Goal: Communication & Community: Ask a question

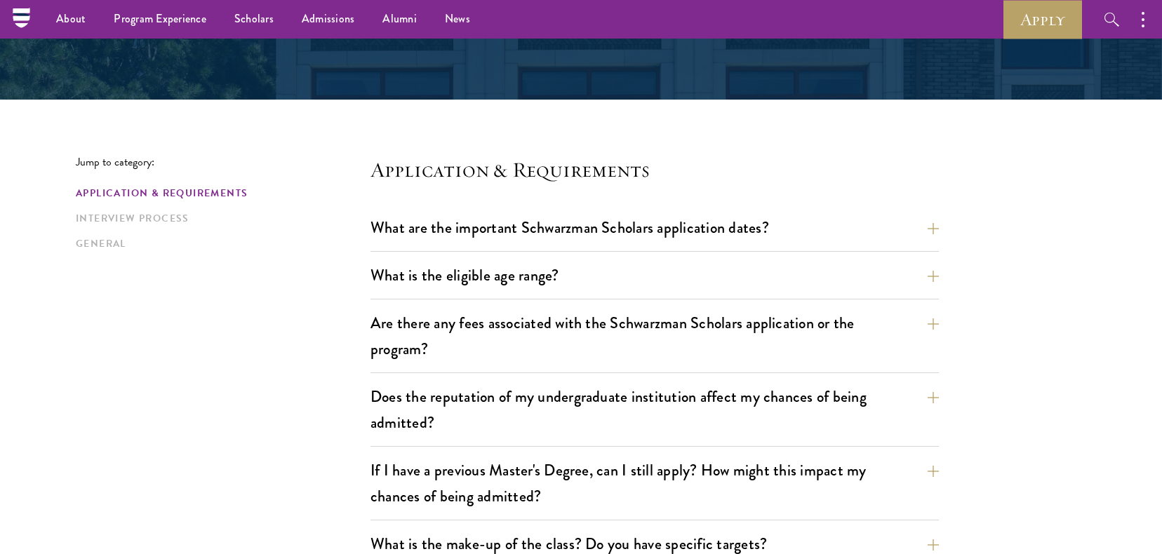
scroll to position [624, 0]
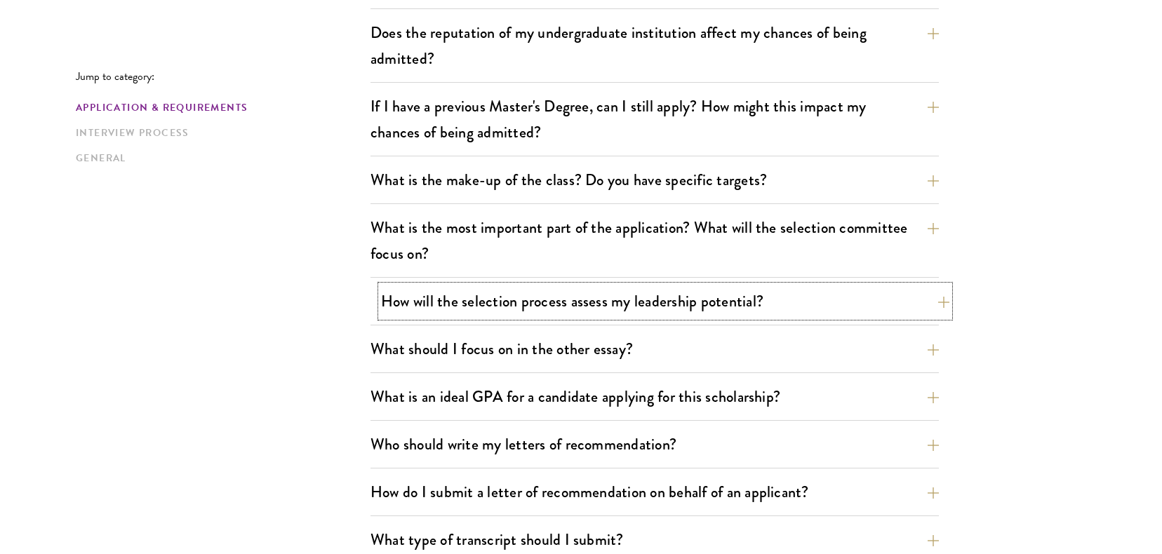
click at [443, 310] on button "How will the selection process assess my leadership potential?" at bounding box center [665, 302] width 568 height 32
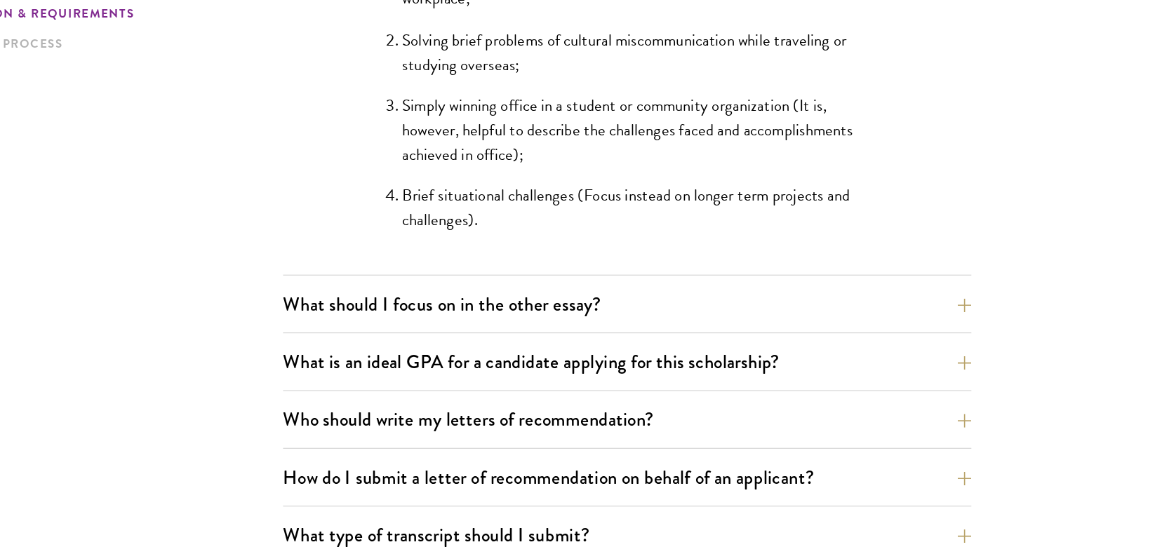
scroll to position [1368, 0]
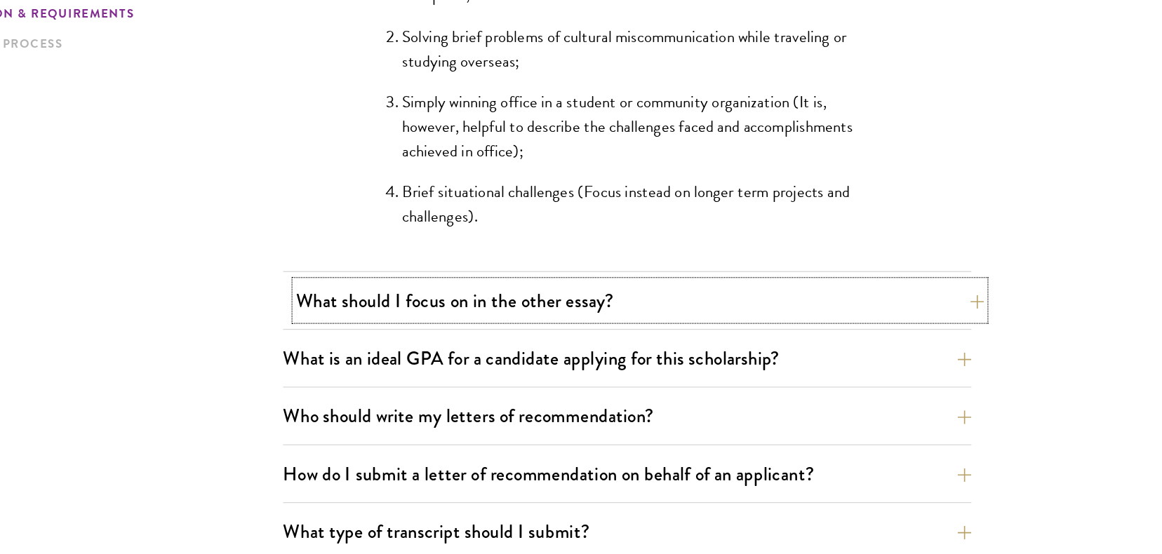
click at [653, 338] on button "What should I focus on in the other essay?" at bounding box center [665, 345] width 568 height 32
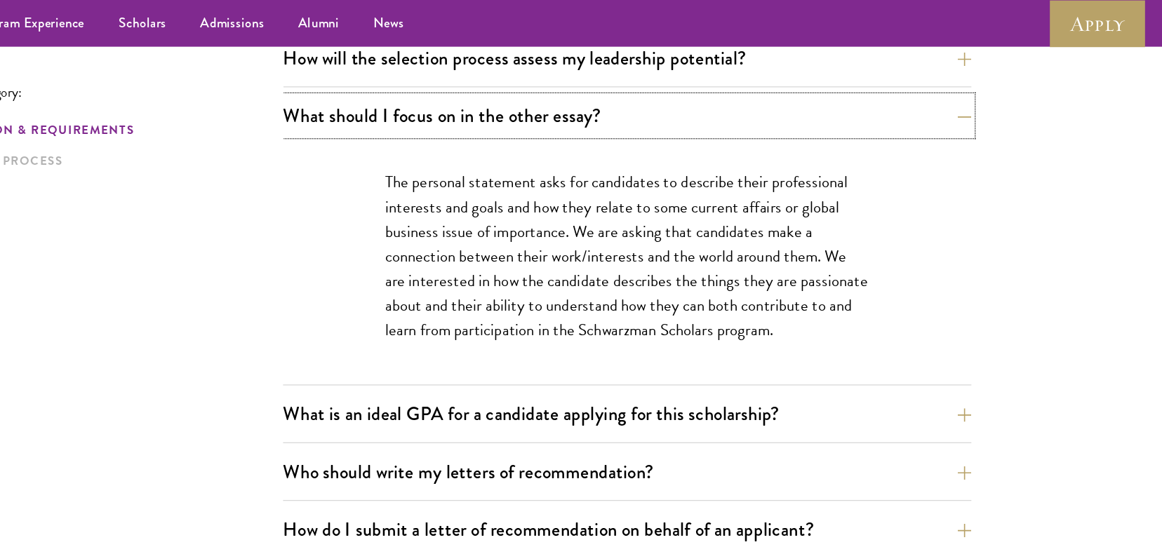
scroll to position [834, 0]
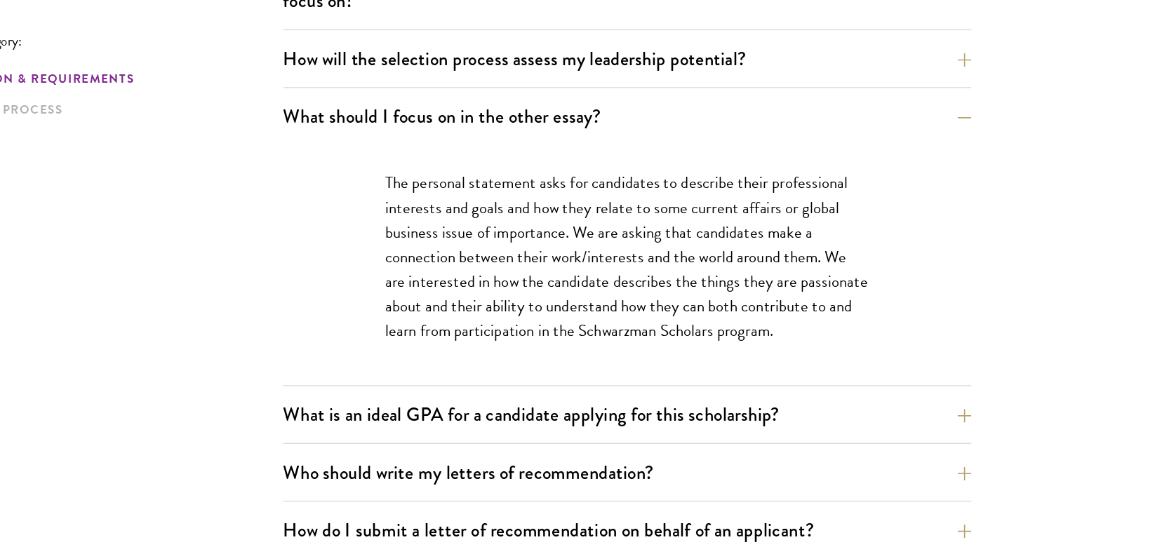
click at [649, 304] on p "The personal statement asks for candidates to describe their professional inter…" at bounding box center [655, 254] width 400 height 142
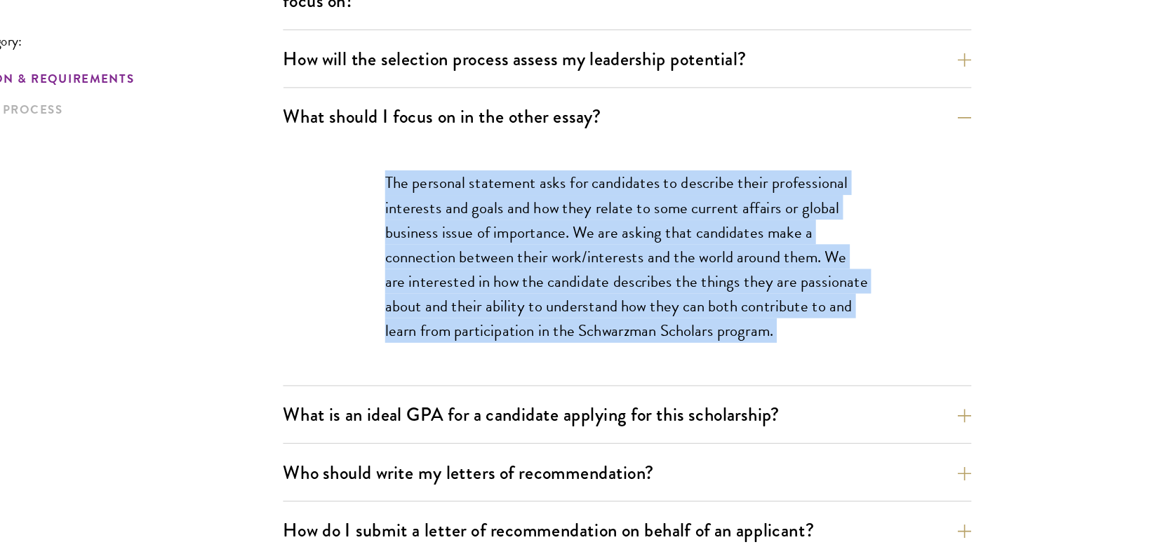
click at [649, 304] on p "The personal statement asks for candidates to describe their professional inter…" at bounding box center [655, 254] width 400 height 142
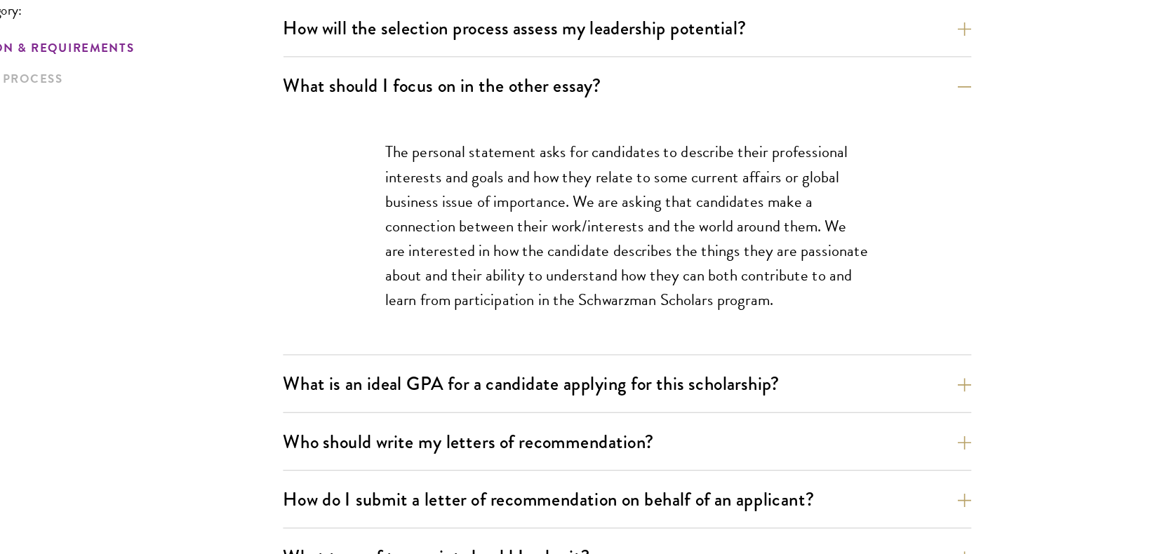
click at [649, 329] on div "The personal statement asks for candidates to describe their professional inter…" at bounding box center [655, 261] width 484 height 199
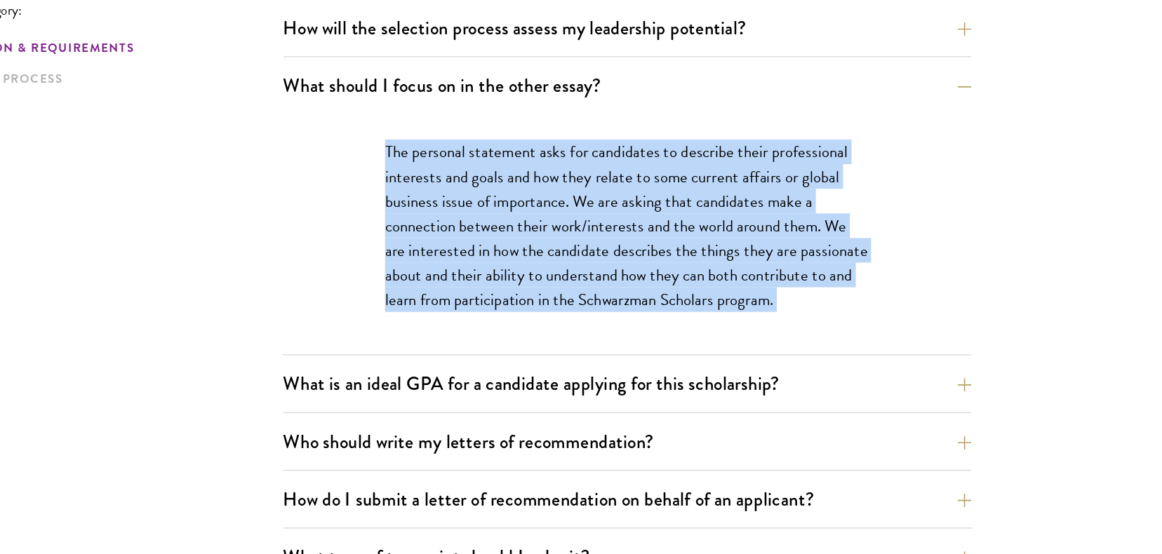
click at [649, 329] on div "The personal statement asks for candidates to describe their professional inter…" at bounding box center [655, 261] width 484 height 199
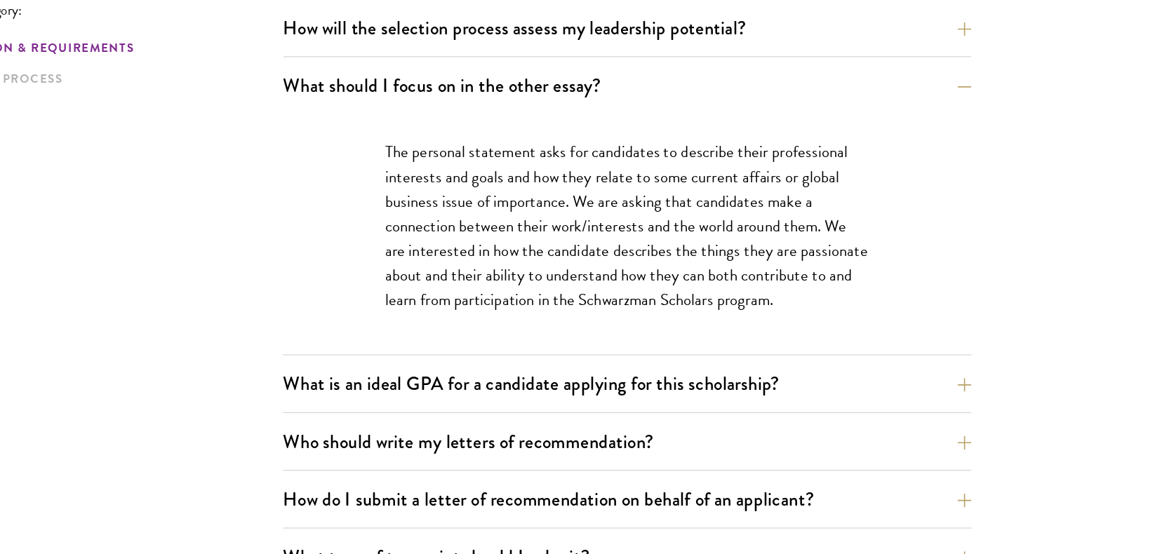
click at [649, 329] on div "The personal statement asks for candidates to describe their professional inter…" at bounding box center [655, 261] width 484 height 199
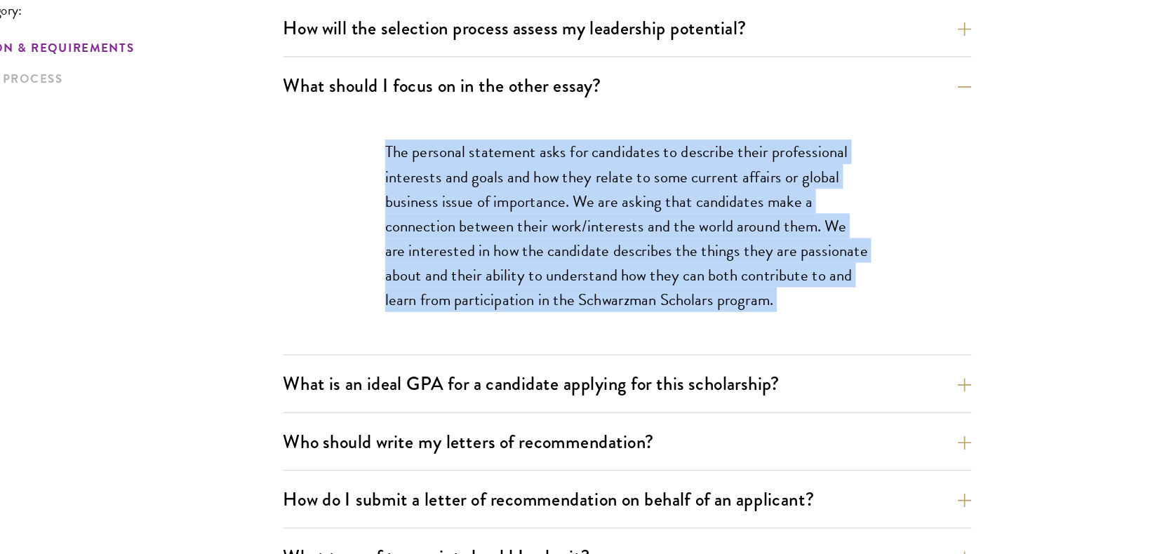
click at [649, 329] on div "The personal statement asks for candidates to describe their professional inter…" at bounding box center [655, 261] width 484 height 199
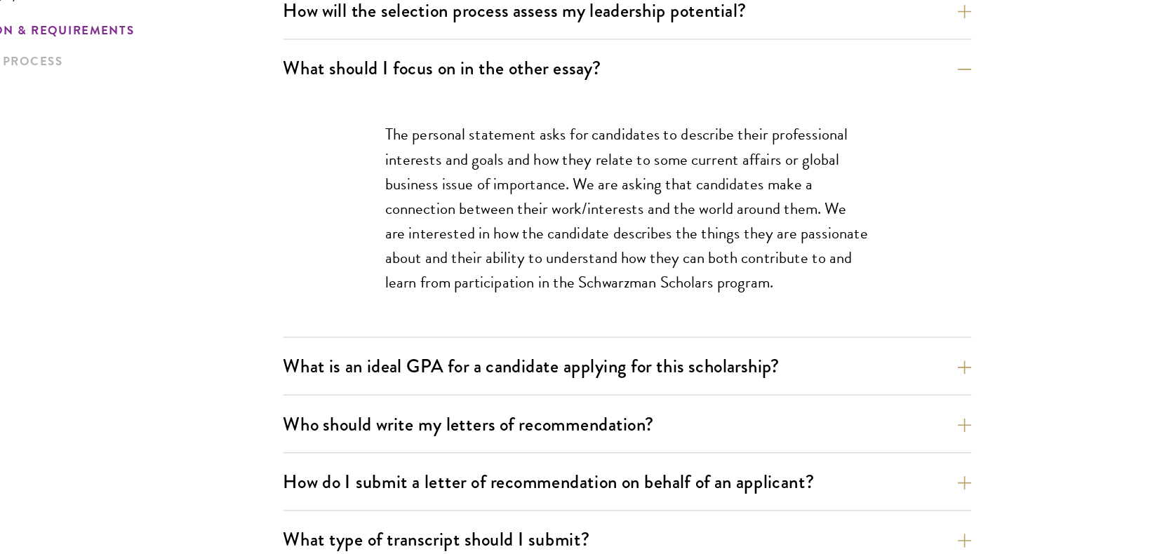
click at [647, 318] on p "The personal statement asks for candidates to describe their professional inter…" at bounding box center [655, 254] width 400 height 142
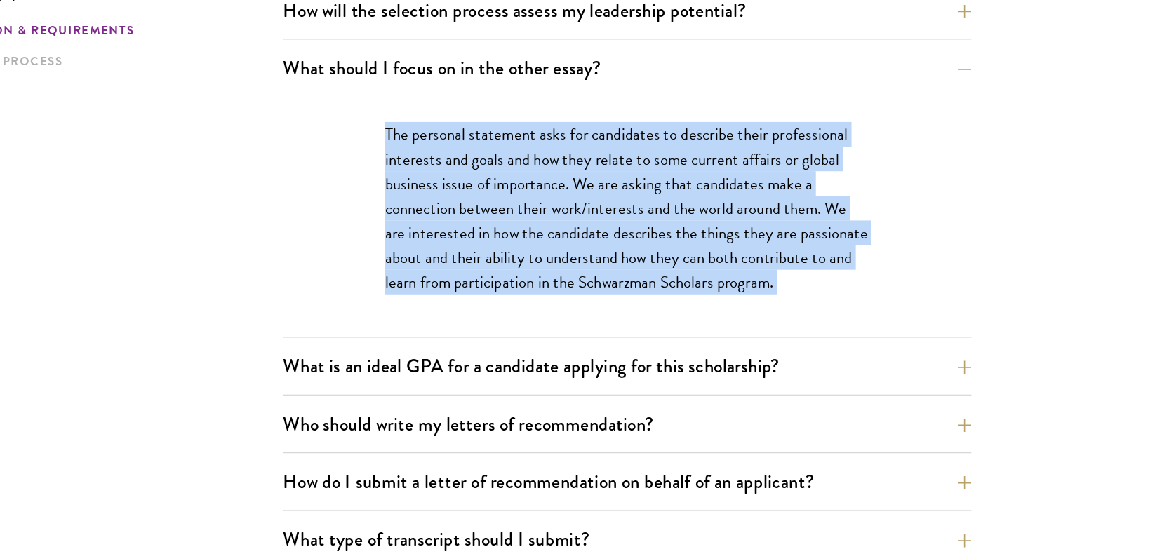
click at [647, 318] on p "The personal statement asks for candidates to describe their professional inter…" at bounding box center [655, 254] width 400 height 142
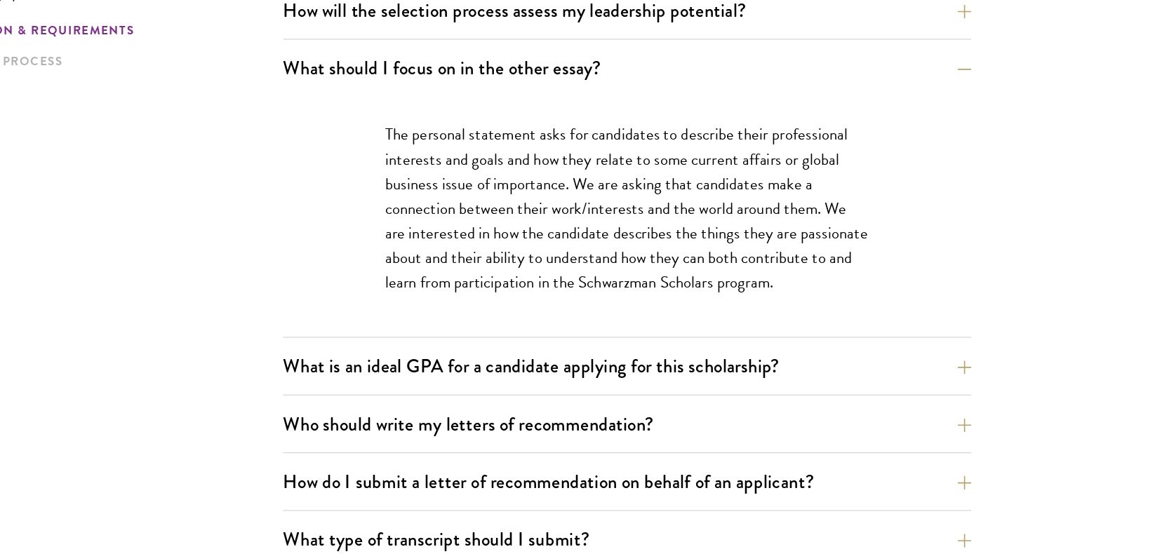
scroll to position [874, 0]
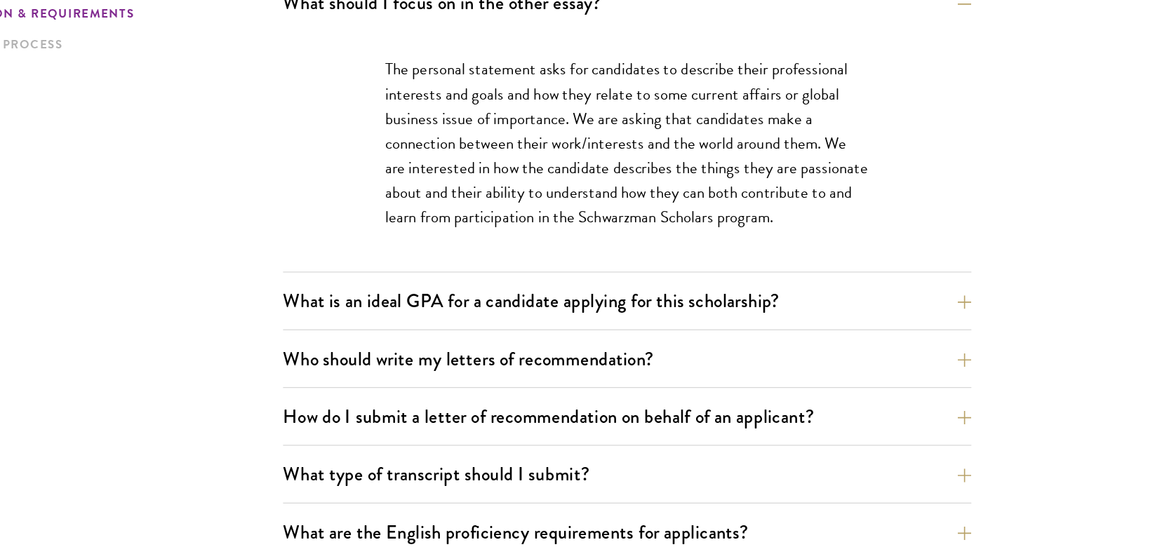
click at [647, 277] on p "The personal statement asks for candidates to describe their professional inter…" at bounding box center [655, 214] width 400 height 142
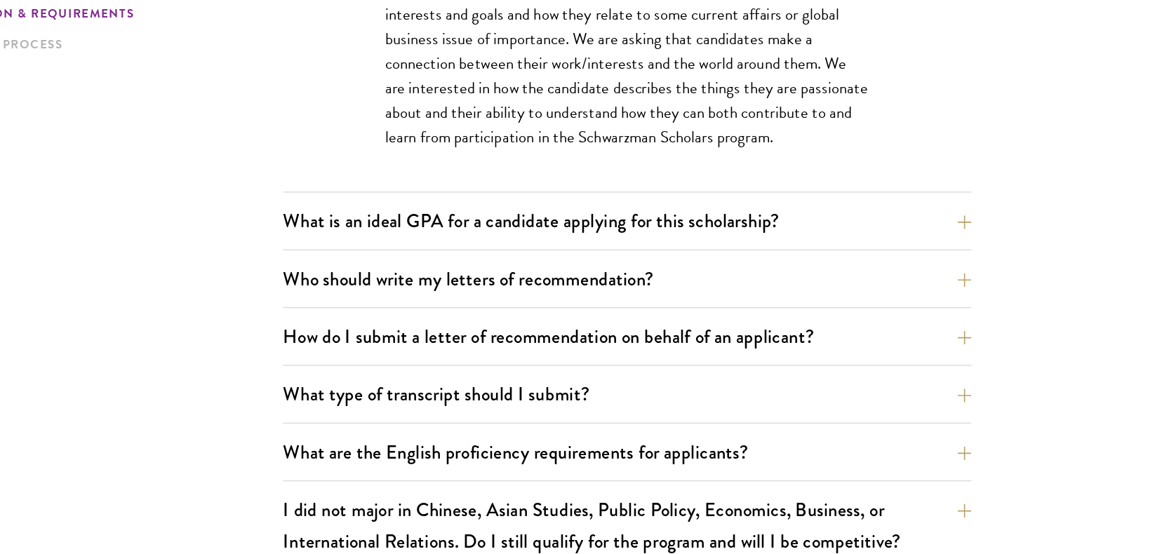
scroll to position [965, 0]
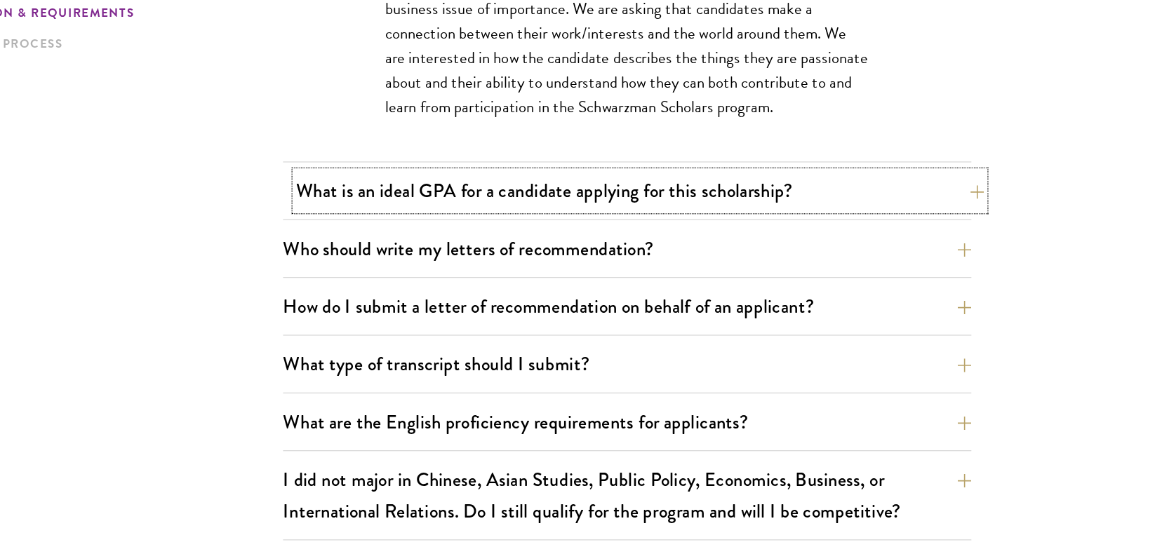
click at [646, 265] on button "What is an ideal GPA for a candidate applying for this scholarship?" at bounding box center [665, 255] width 568 height 32
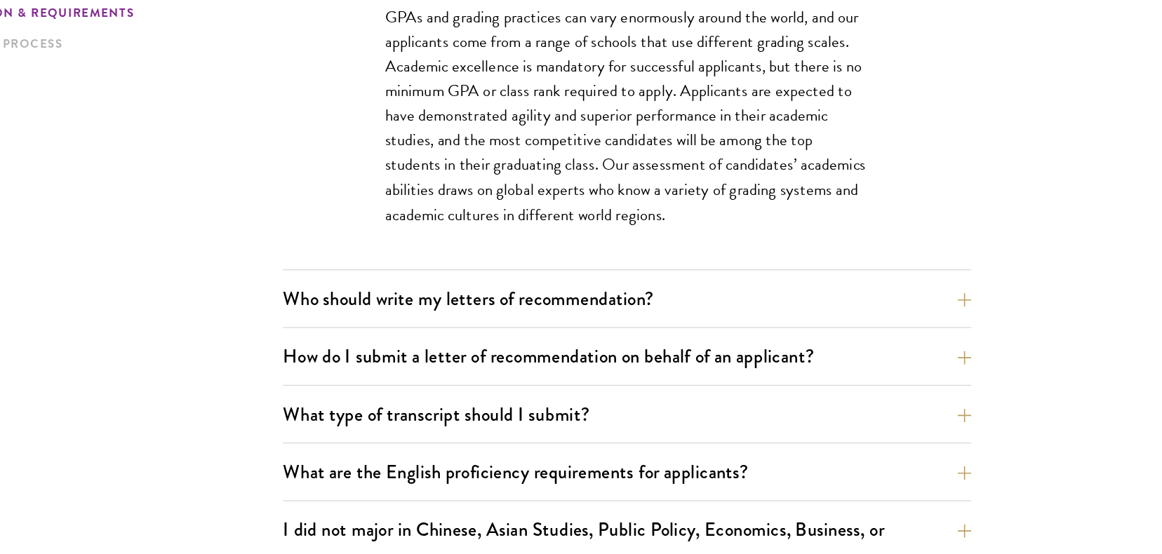
scroll to position [964, 0]
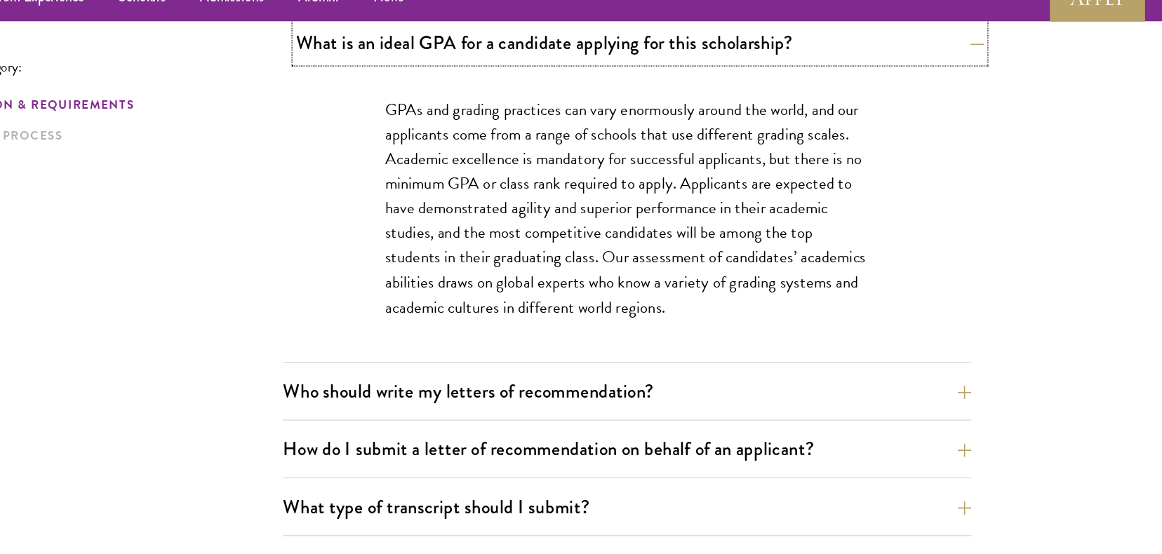
click at [630, 70] on button "What is an ideal GPA for a candidate applying for this scholarship?" at bounding box center [665, 57] width 568 height 32
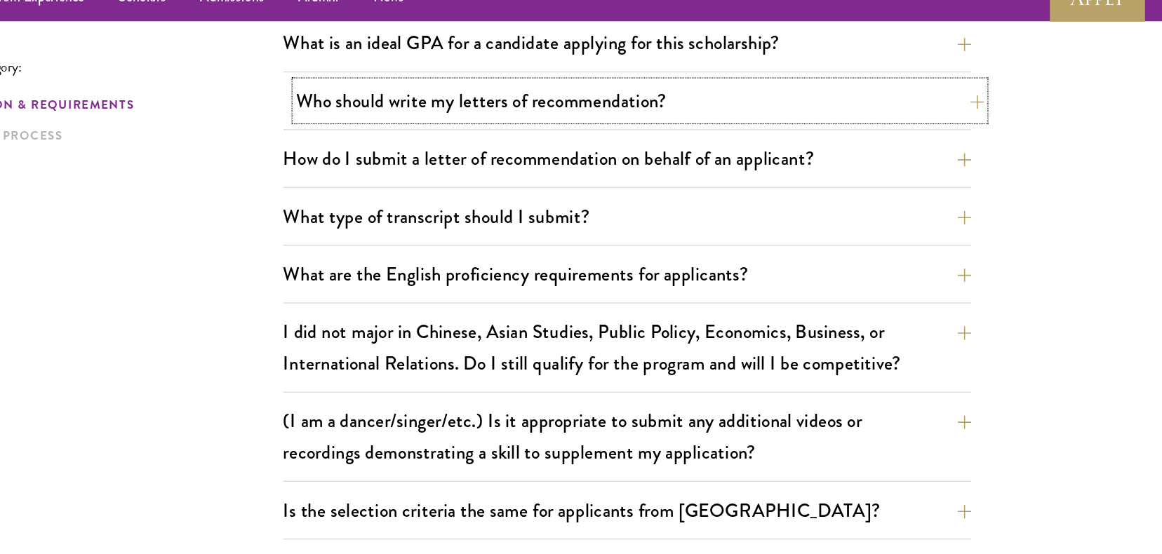
click at [606, 113] on button "Who should write my letters of recommendation?" at bounding box center [665, 104] width 568 height 32
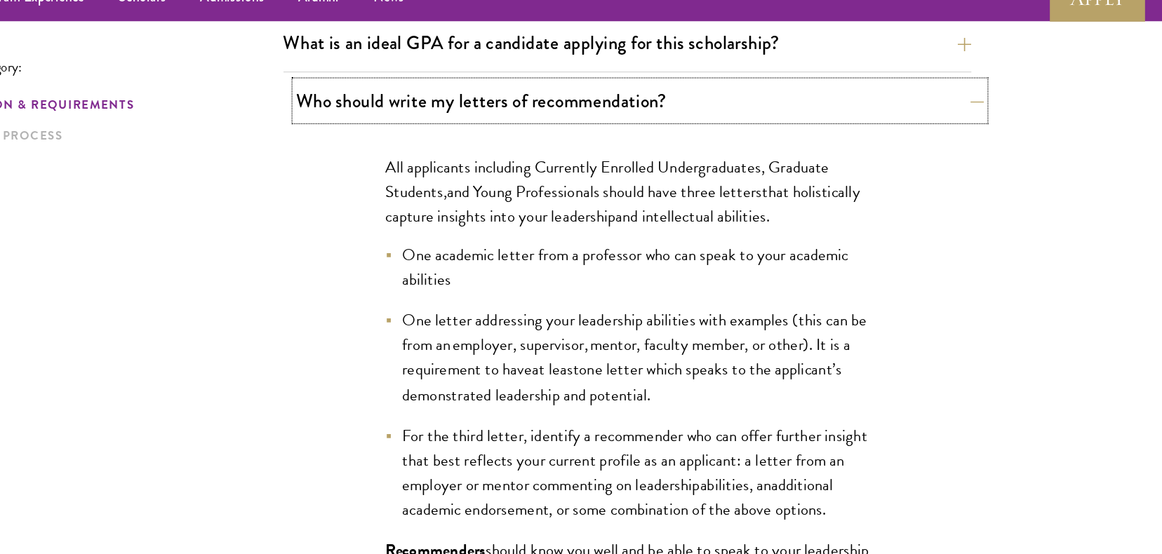
click at [606, 113] on button "Who should write my letters of recommendation?" at bounding box center [665, 104] width 568 height 32
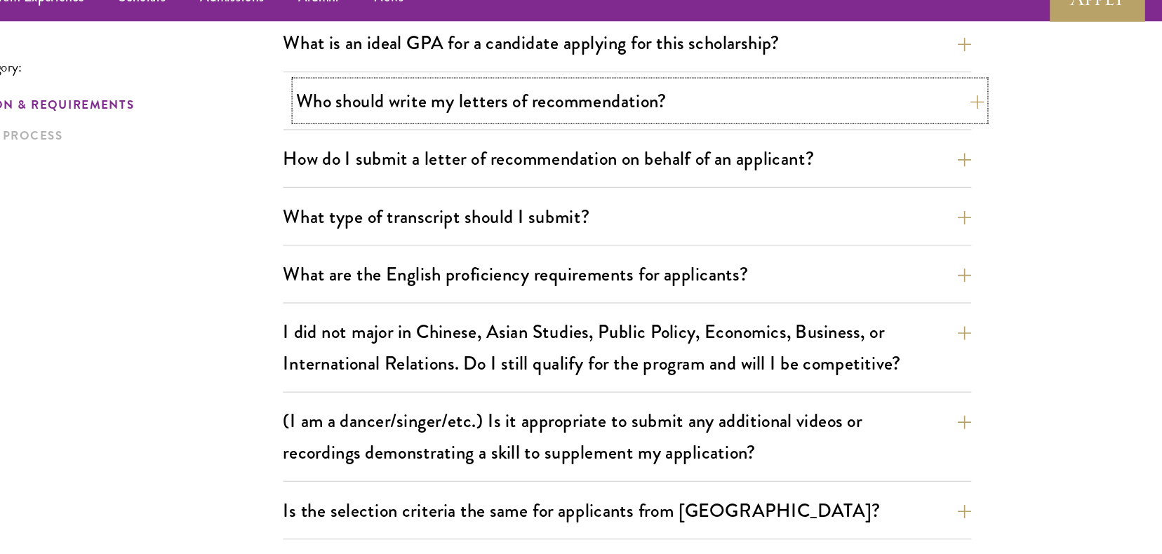
click at [606, 113] on button "Who should write my letters of recommendation?" at bounding box center [665, 104] width 568 height 32
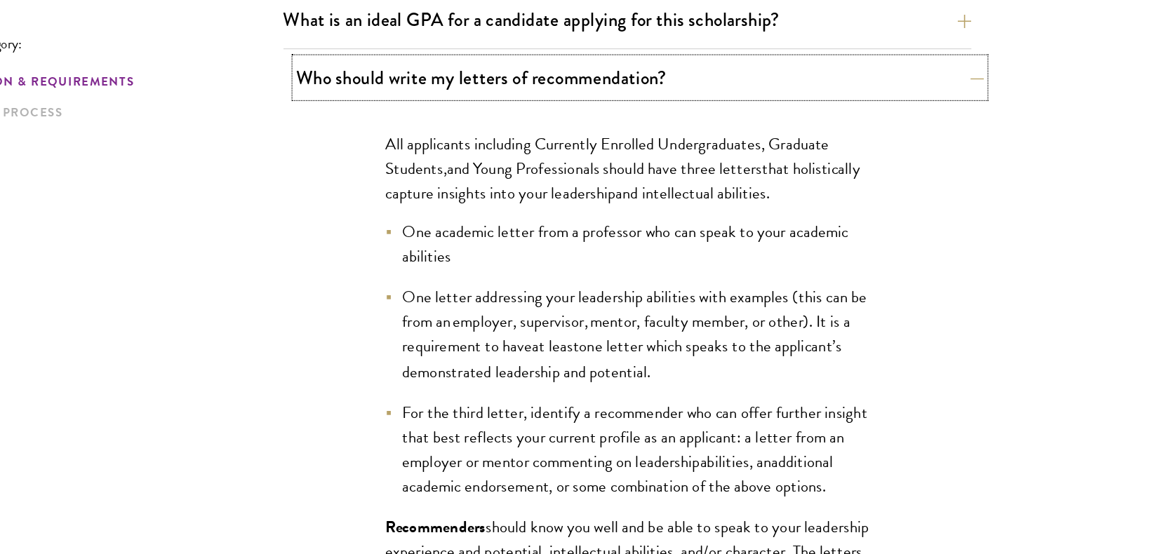
click at [601, 112] on button "Who should write my letters of recommendation?" at bounding box center [665, 104] width 568 height 32
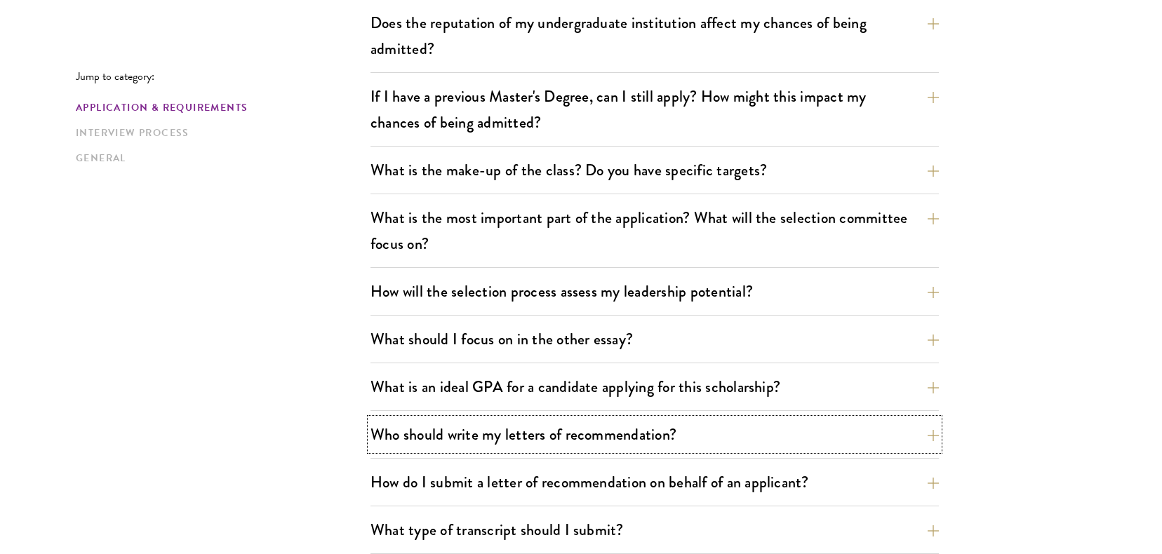
scroll to position [637, 0]
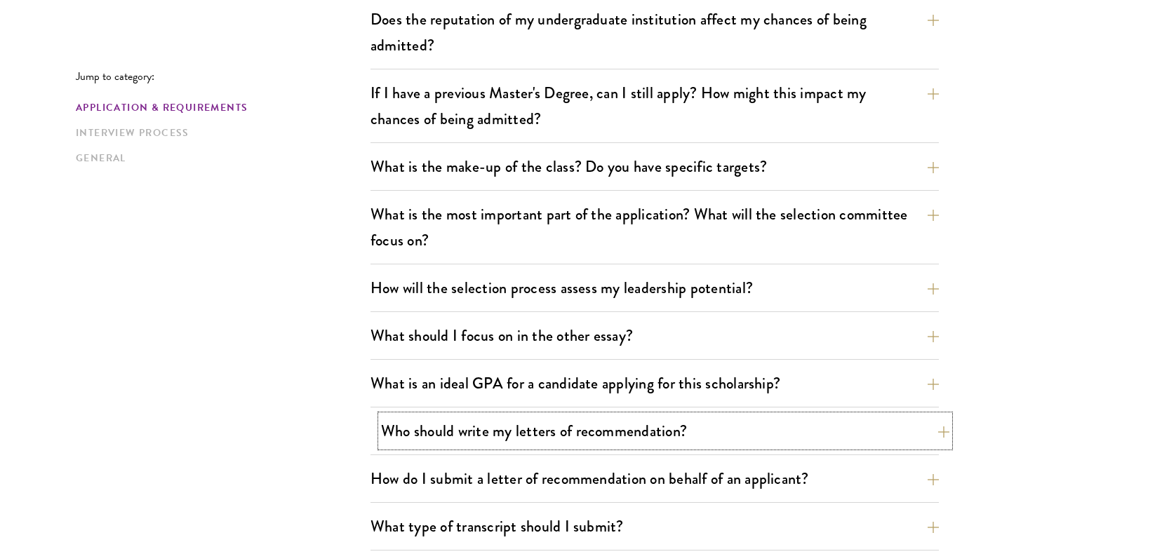
click at [464, 437] on button "Who should write my letters of recommendation?" at bounding box center [665, 431] width 568 height 32
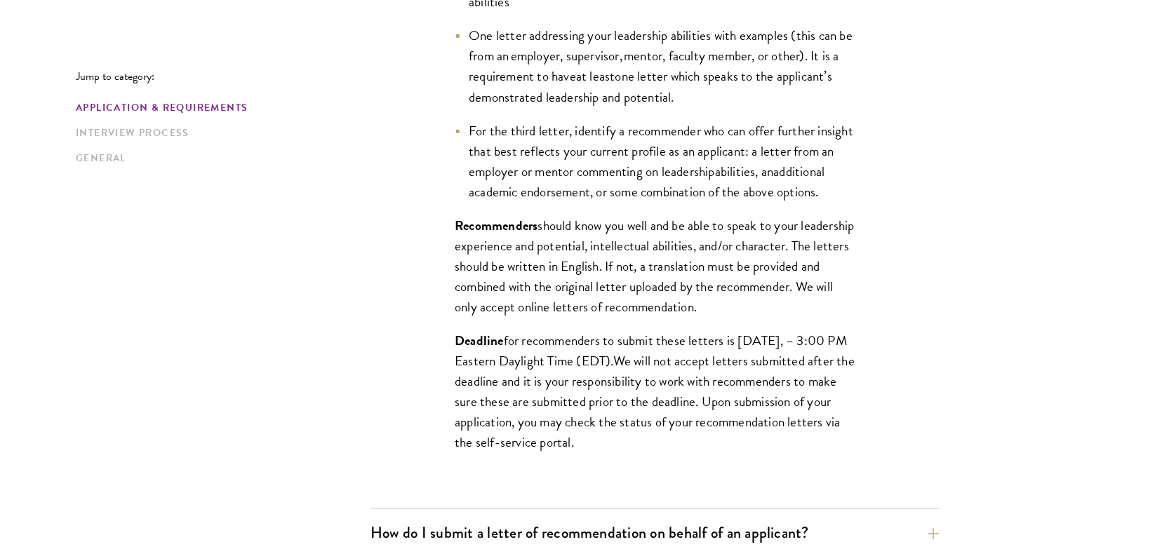
scroll to position [1221, 0]
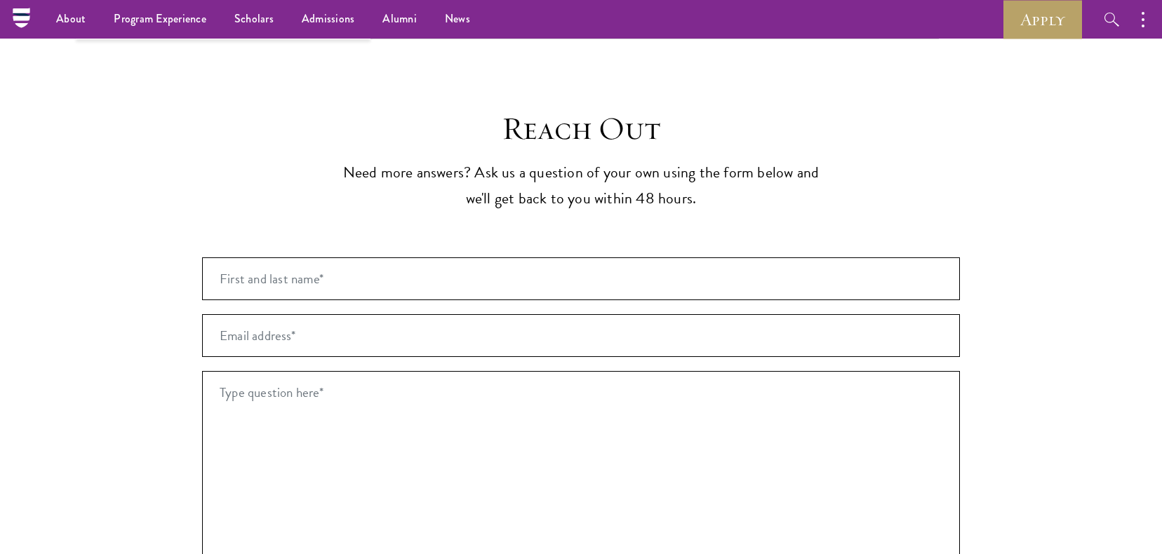
scroll to position [2558, 0]
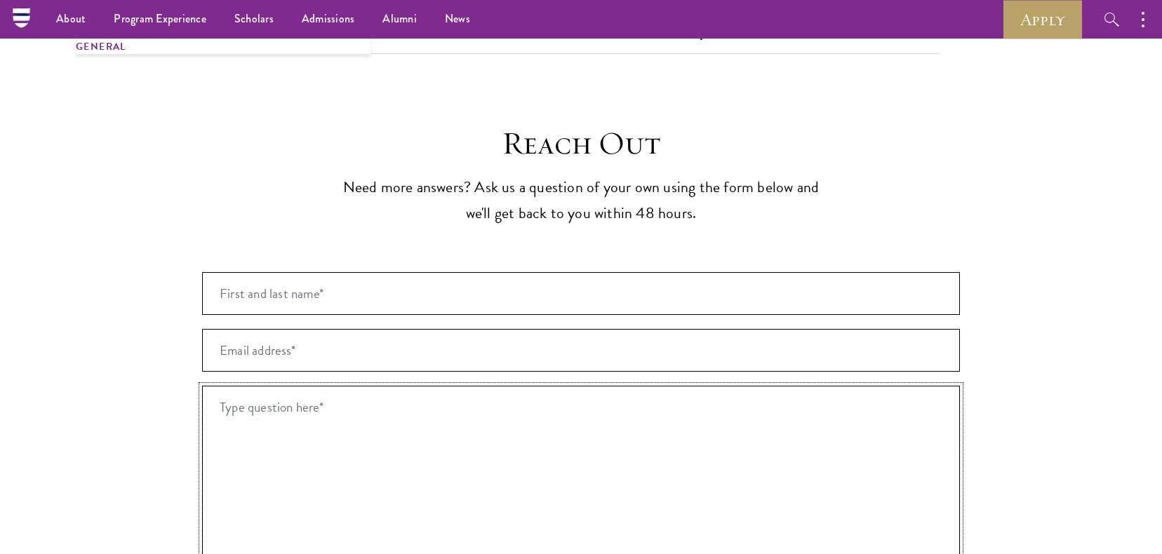
click at [374, 386] on textarea "Type question here* *" at bounding box center [581, 502] width 758 height 232
paste textarea "Dear Schwarzman Admissions, I want to offer my sincere apologies for any confus…"
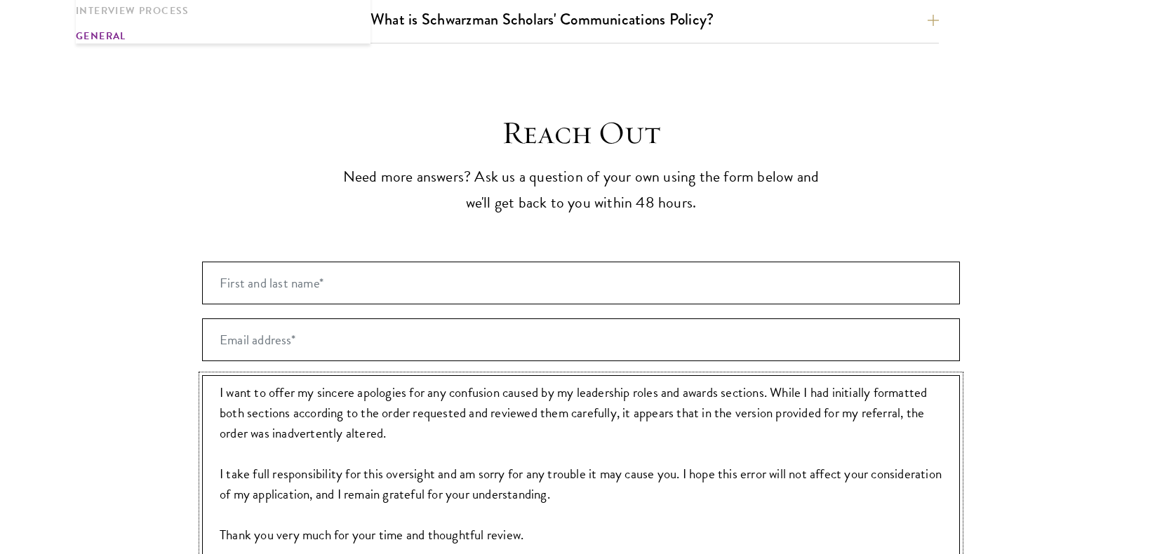
scroll to position [0, 0]
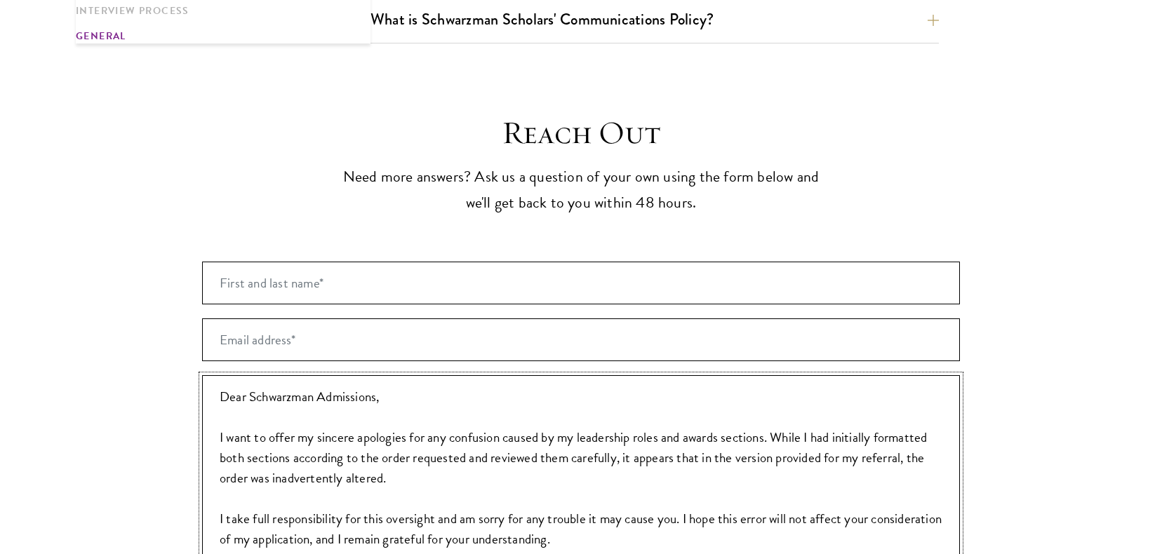
type textarea "Dear Schwarzman Admissions, I want to offer my sincere apologies for any confus…"
click at [261, 262] on input "First and last name* *" at bounding box center [581, 283] width 758 height 43
type input "[PERSON_NAME]"
click at [218, 319] on input "Email address* *" at bounding box center [581, 340] width 758 height 43
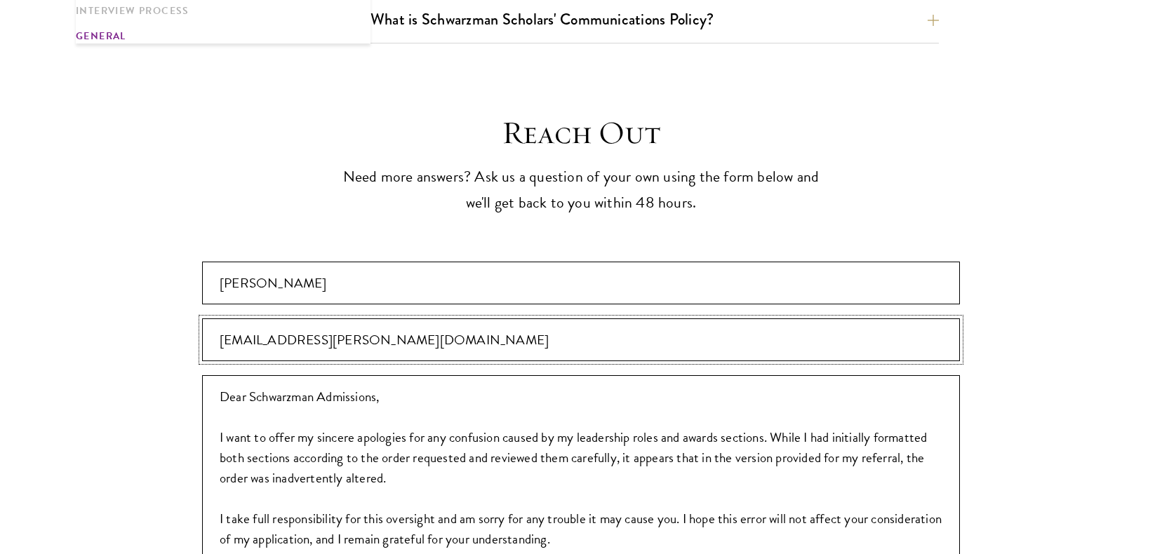
type input "[EMAIL_ADDRESS][PERSON_NAME][DOMAIN_NAME]"
click at [98, 327] on section "Reach Out Need more answers? Ask us a question of your own using the form below…" at bounding box center [581, 494] width 1162 height 760
click at [239, 375] on textarea "Dear Schwarzman Admissions, I want to offer my sincere apologies for any confus…" at bounding box center [581, 491] width 758 height 232
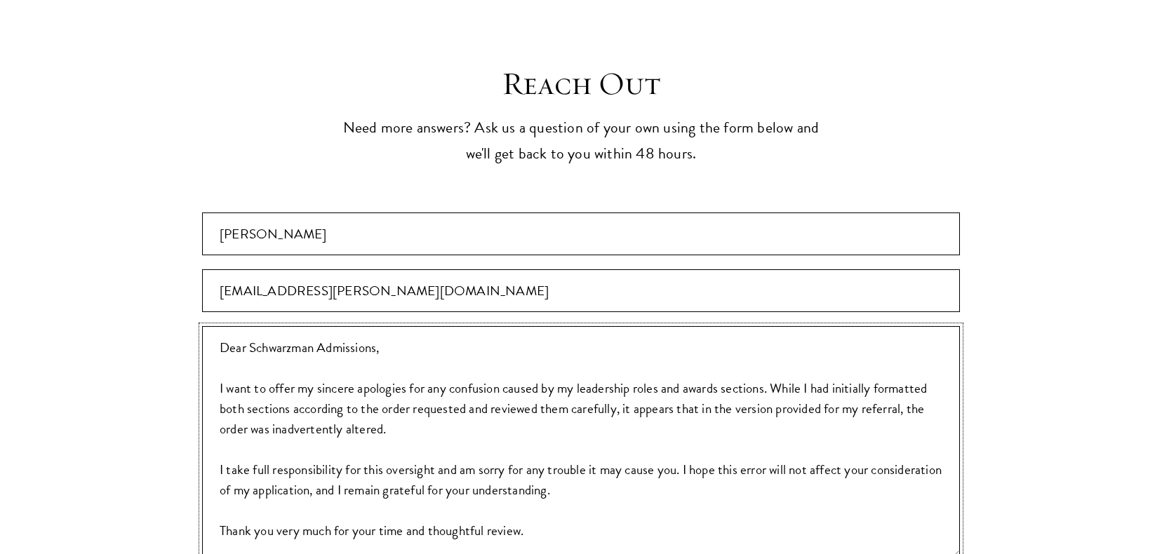
click at [220, 340] on textarea "Dear Schwarzman Admissions, I want to offer my sincere apologies for any confus…" at bounding box center [581, 442] width 758 height 232
drag, startPoint x: 487, startPoint y: 338, endPoint x: 216, endPoint y: 338, distance: 270.9
click at [216, 338] on textarea "Dear Schwarzman Admissions, I submitted my application about 50 minutes ago. I …" at bounding box center [581, 442] width 758 height 232
click at [779, 339] on textarea "Dear Schwarzman Admissions, I want to offer my sincere apologies for any confus…" at bounding box center [581, 442] width 758 height 232
paste textarea "I submitted my application about 50 minutes ago."
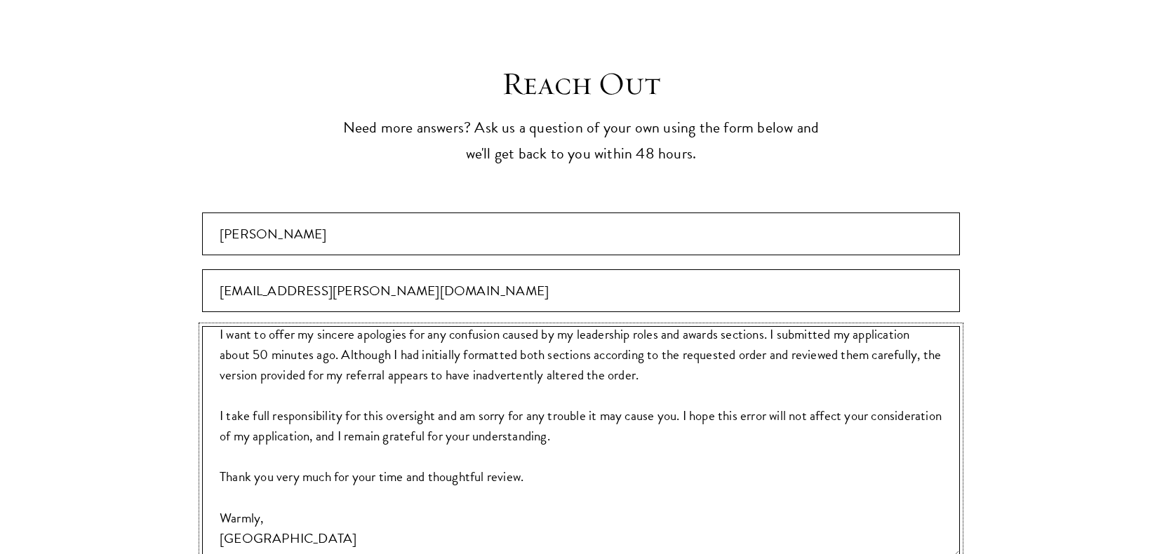
scroll to position [55, 0]
click at [558, 371] on textarea "Dear Schwarzman Admissions, I want to offer my sincere apologies for any confus…" at bounding box center [581, 442] width 758 height 232
click at [613, 373] on textarea "Dear Schwarzman Admissions, I want to offer my sincere apologies for any confus…" at bounding box center [581, 442] width 758 height 232
click at [679, 366] on textarea "Dear Schwarzman Admissions, I want to offer my sincere apologies for any confus…" at bounding box center [581, 442] width 758 height 232
click at [377, 378] on textarea "Dear Schwarzman Admissions, I want to offer my sincere apologies for any confus…" at bounding box center [581, 442] width 758 height 232
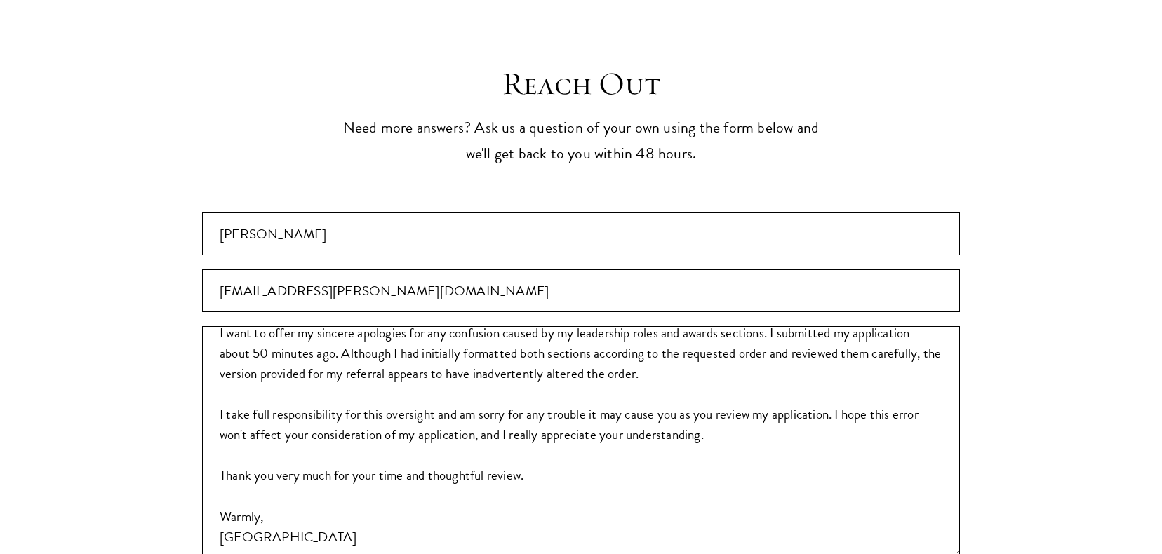
click at [249, 387] on textarea "Dear Schwarzman Admissions, I want to offer my sincere apologies for any confus…" at bounding box center [581, 442] width 758 height 232
click at [479, 386] on textarea "Dear Schwarzman Admissions, I want to offer my sincere apologies for any confus…" at bounding box center [581, 442] width 758 height 232
click at [238, 383] on textarea "Dear Schwarzman Admissions, I want to offer my sincere apologies for any confus…" at bounding box center [581, 442] width 758 height 232
click at [401, 387] on textarea "Dear Schwarzman Admissions, I want to offer my sincere apologies for any confus…" at bounding box center [581, 442] width 758 height 232
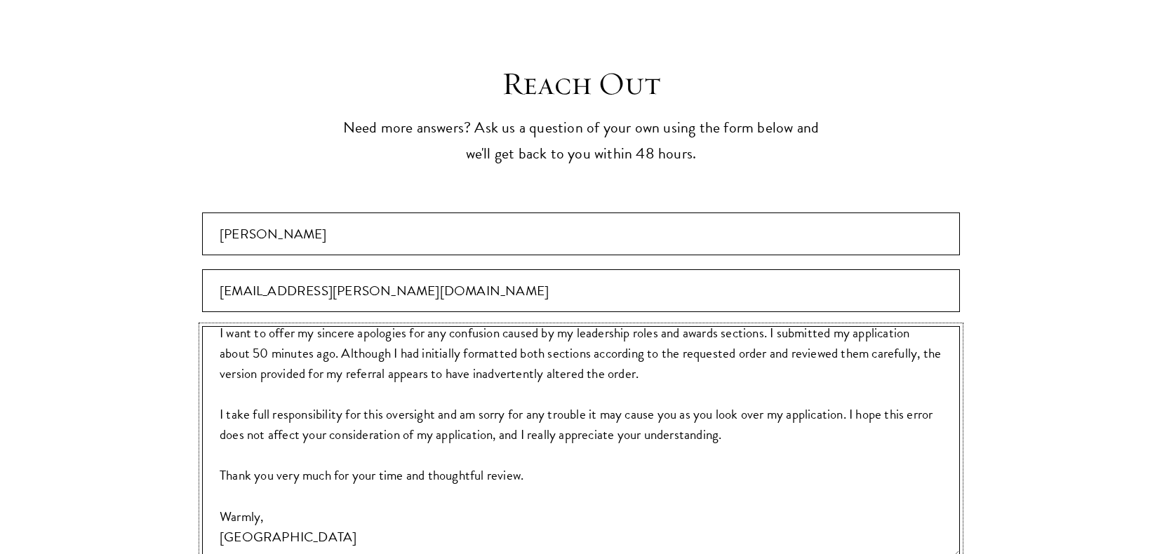
click at [0, 0] on span "Don't show again" at bounding box center [0, 0] width 0 height 0
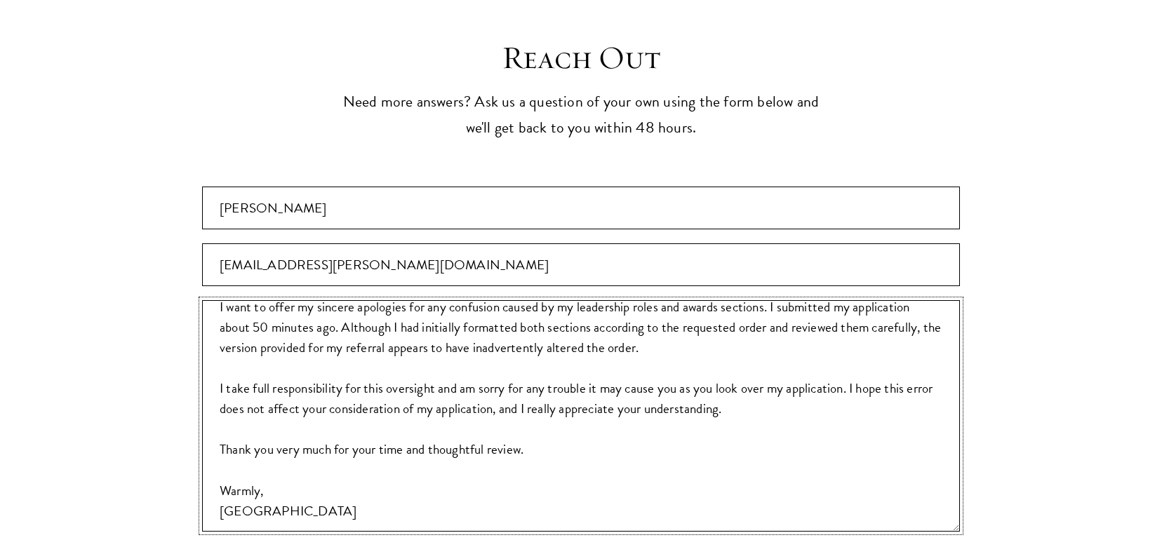
scroll to position [2652, 0]
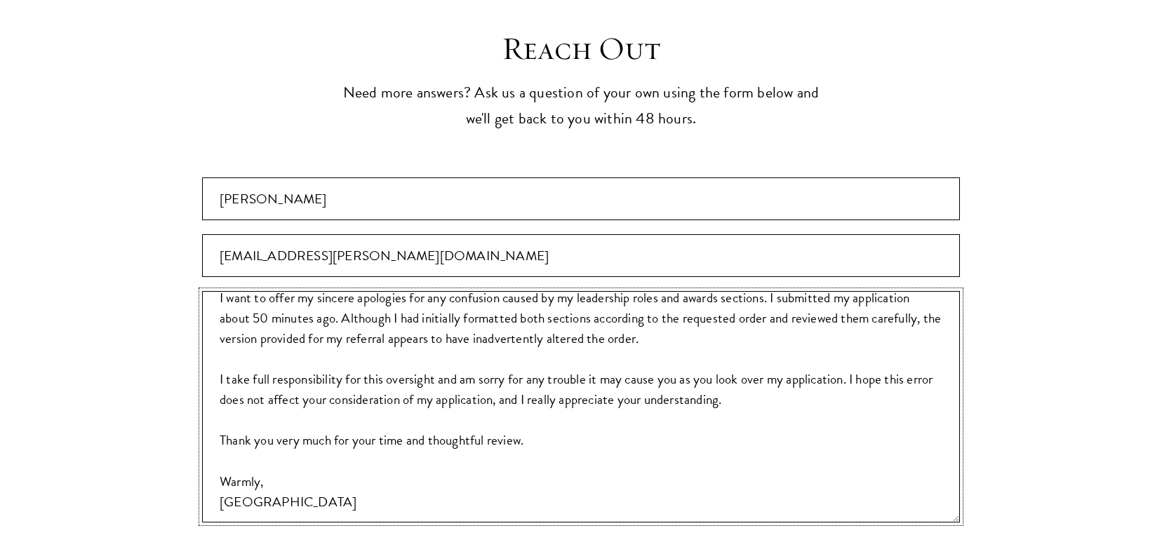
click at [308, 406] on textarea "Dear Schwarzman Admissions, I want to offer my sincere apologies for any confus…" at bounding box center [581, 407] width 758 height 232
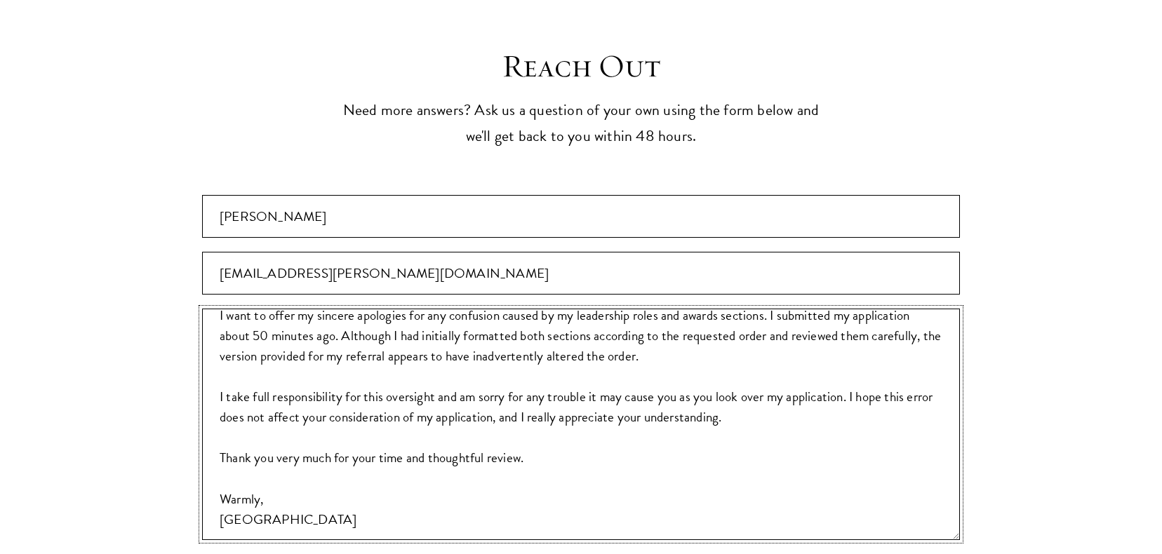
scroll to position [2638, 0]
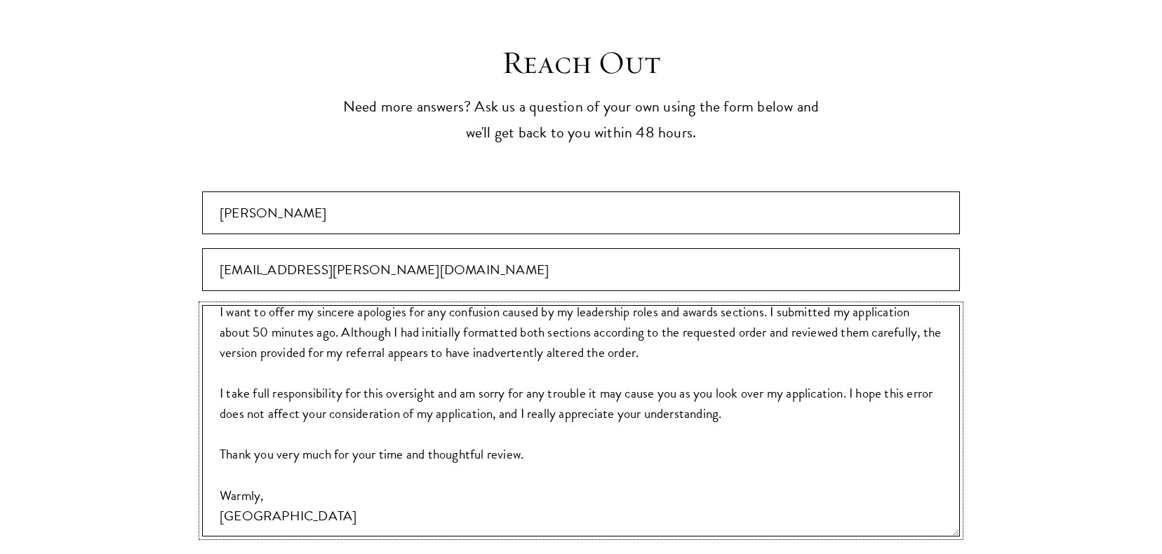
click at [931, 338] on textarea "Dear Schwarzman Admissions, I want to offer my sincere apologies for any confus…" at bounding box center [581, 421] width 758 height 232
click at [922, 347] on textarea "Dear Schwarzman Admissions, I want to offer my sincere apologies for any confus…" at bounding box center [581, 421] width 758 height 232
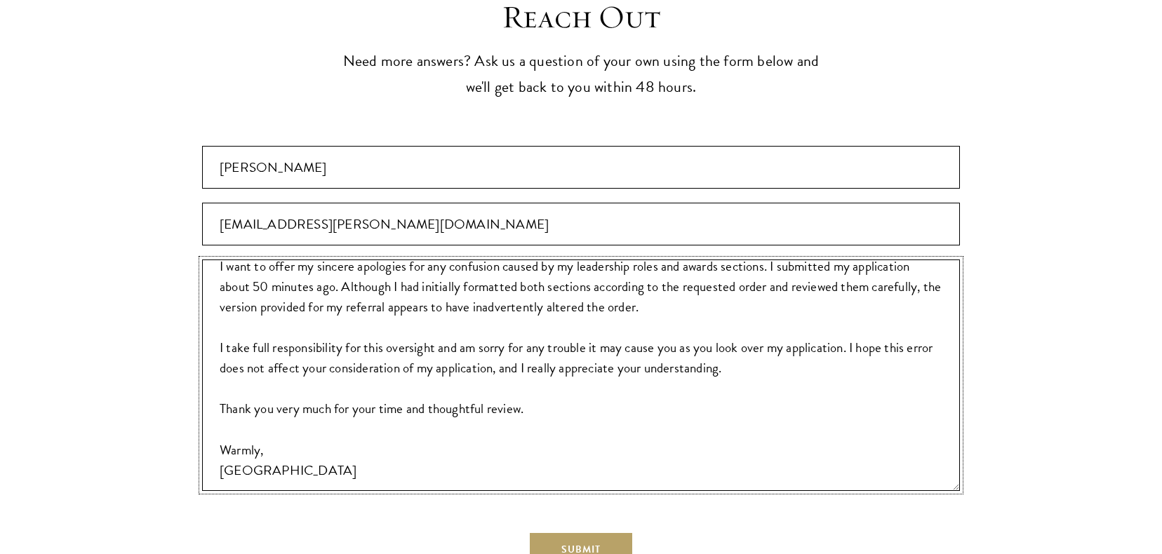
scroll to position [2687, 0]
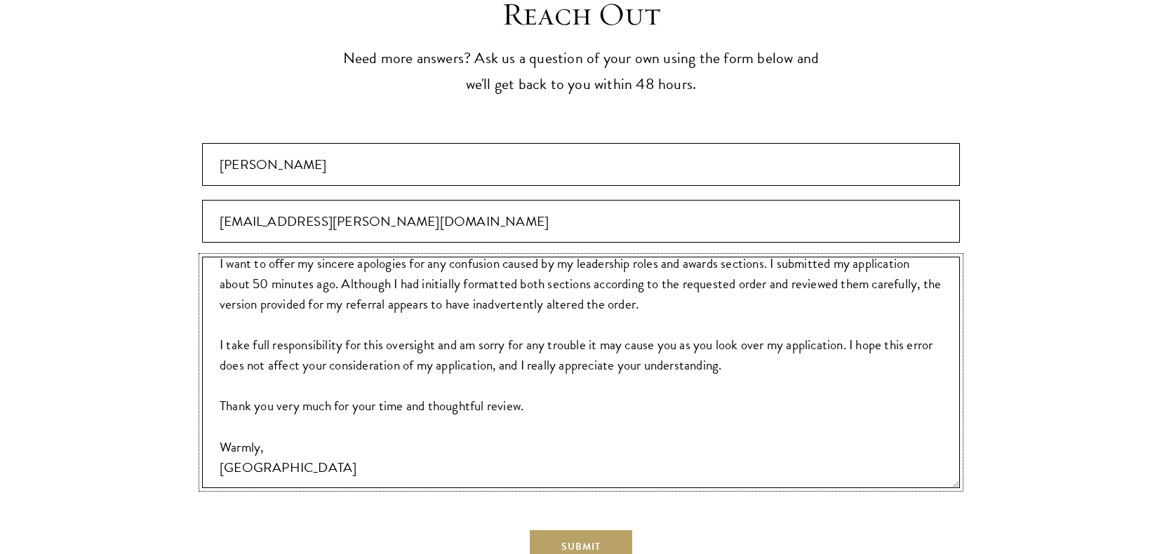
paste textarea "sincerely apologize for this oversight and take full responsibility for the err…"
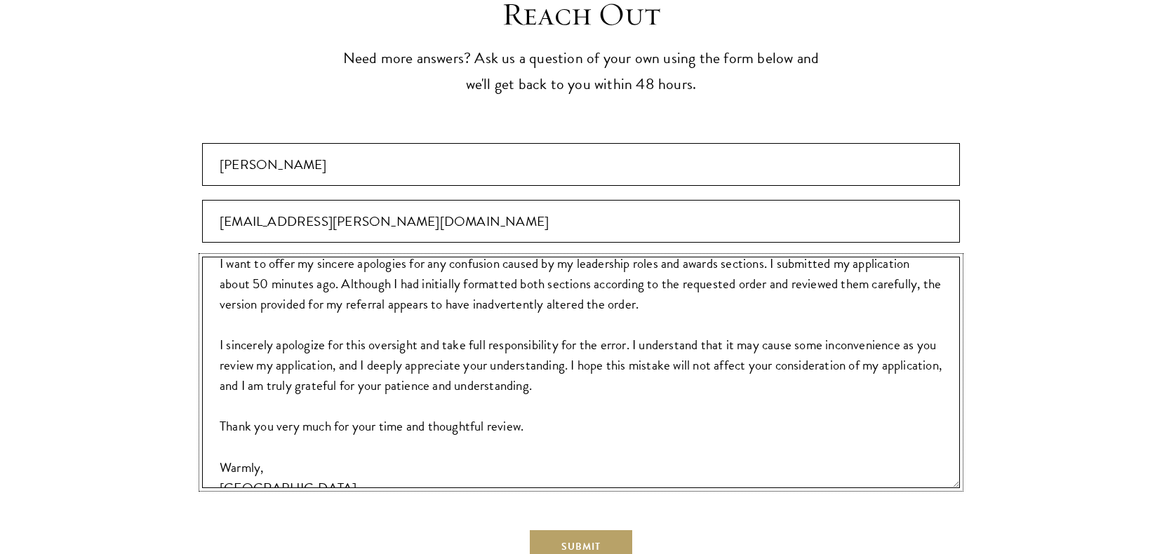
click at [340, 354] on textarea "Dear Schwarzman Admissions, I want to offer my sincere apologies for any confus…" at bounding box center [581, 373] width 758 height 232
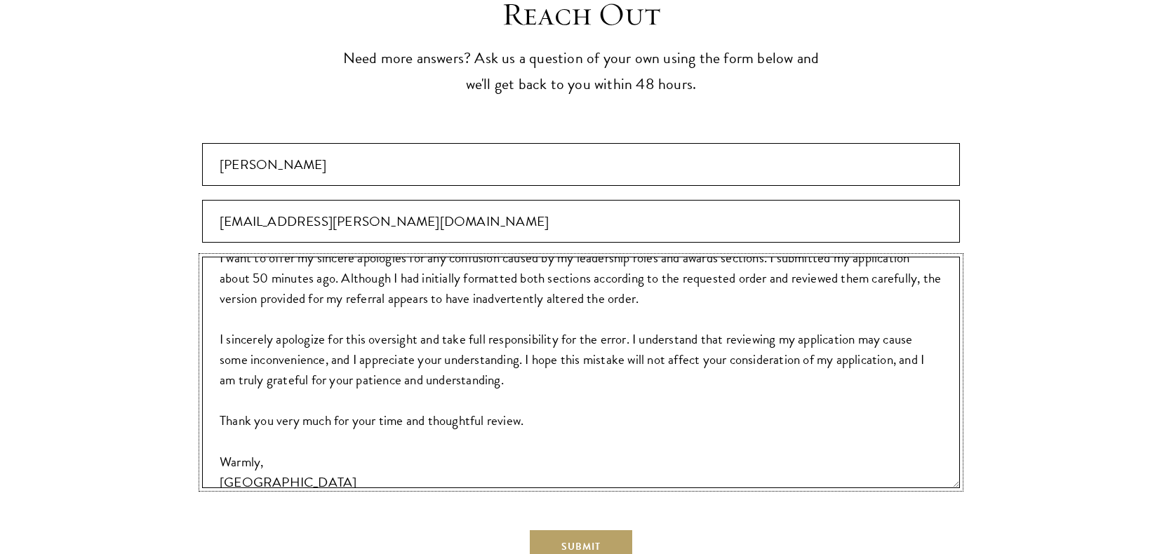
click at [731, 291] on textarea "Dear Schwarzman Admissions, I want to offer my sincere apologies for any confus…" at bounding box center [581, 373] width 758 height 232
click at [745, 307] on textarea "Dear Schwarzman Admissions, I want to offer my sincere apologies for any confus…" at bounding box center [581, 373] width 758 height 232
click at [729, 290] on textarea "Dear Schwarzman Admissions, I want to offer my sincere apologies for any confus…" at bounding box center [581, 373] width 758 height 232
click at [764, 329] on textarea "Dear Schwarzman Admissions, I want to offer my sincere apologies for any confus…" at bounding box center [581, 373] width 758 height 232
click at [390, 311] on textarea "Dear Schwarzman Admissions, I want to offer my sincere apologies for any confus…" at bounding box center [581, 373] width 758 height 232
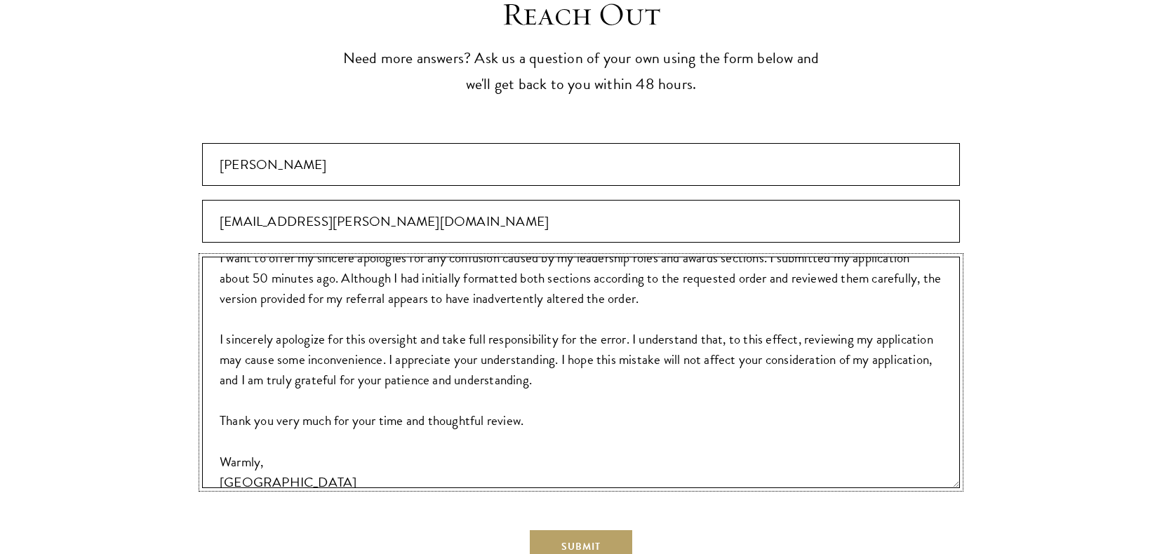
drag, startPoint x: 564, startPoint y: 313, endPoint x: 393, endPoint y: 308, distance: 171.3
click at [393, 308] on textarea "Dear Schwarzman Admissions, I want to offer my sincere apologies for any confus…" at bounding box center [581, 373] width 758 height 232
click at [445, 335] on textarea "Dear Schwarzman Admissions, I want to offer my sincere apologies for any confus…" at bounding box center [581, 373] width 758 height 232
click at [763, 333] on textarea "Dear Schwarzman Admissions, I want to offer my sincere apologies for any confus…" at bounding box center [581, 373] width 758 height 232
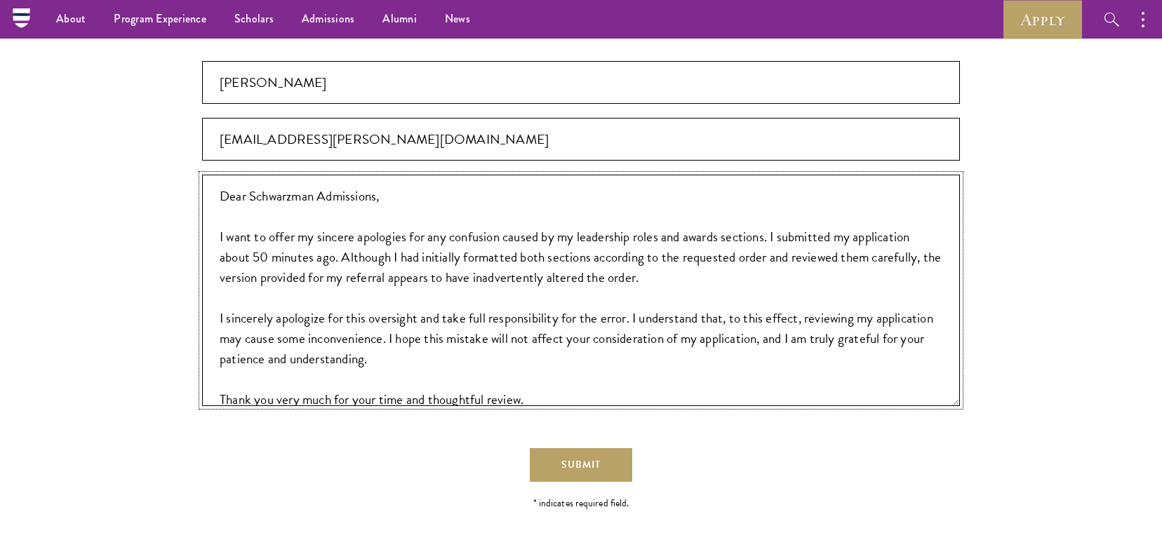
scroll to position [2774, 0]
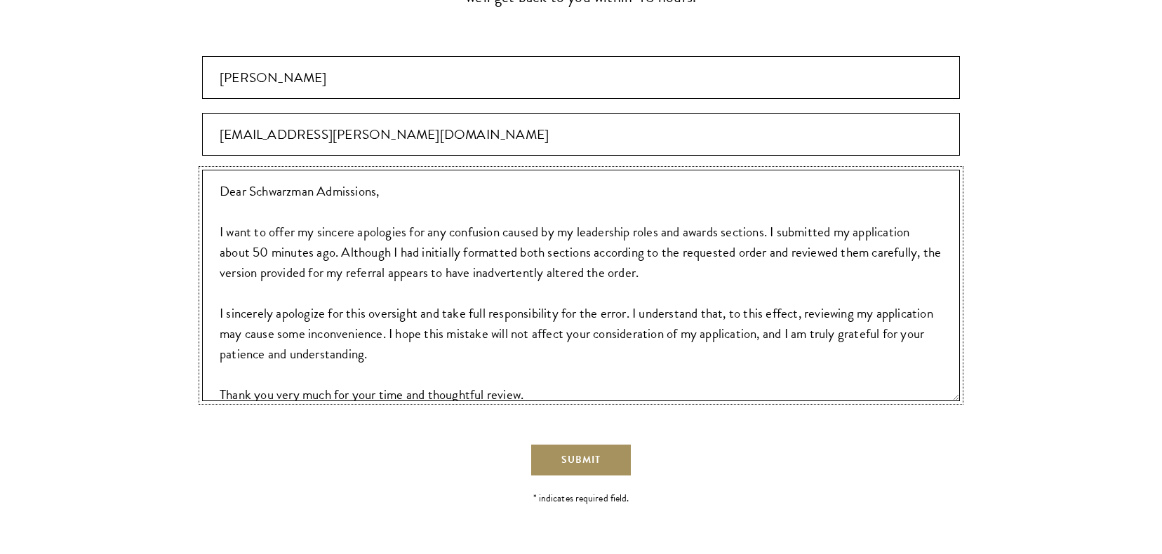
type textarea "Dear Schwarzman Admissions, I want to offer my sincere apologies for any confus…"
click at [579, 453] on span "Submit" at bounding box center [580, 460] width 39 height 15
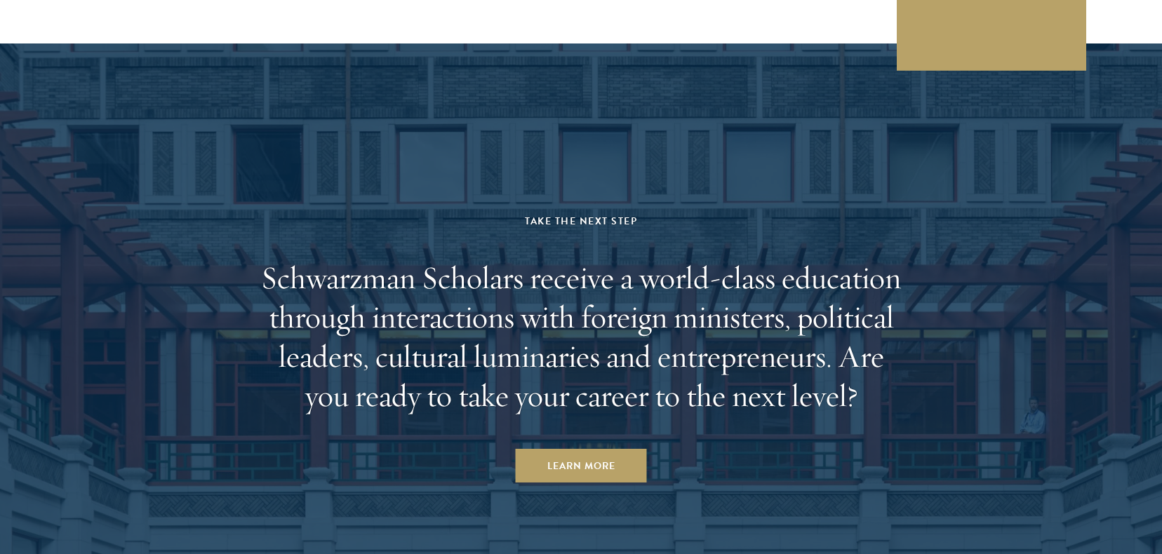
scroll to position [3090, 0]
